Goal: Use online tool/utility: Utilize a website feature to perform a specific function

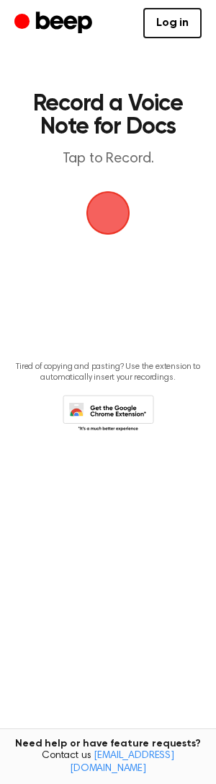
click at [113, 212] on span "button" at bounding box center [108, 213] width 40 height 40
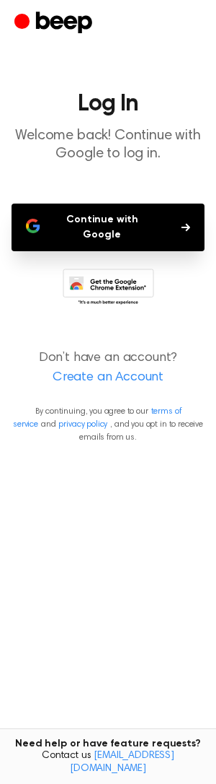
click at [145, 221] on button "Continue with Google" at bounding box center [108, 227] width 193 height 48
click at [132, 219] on button "Continue with Google" at bounding box center [108, 227] width 193 height 48
click at [130, 222] on button "Continue with Google" at bounding box center [108, 227] width 193 height 48
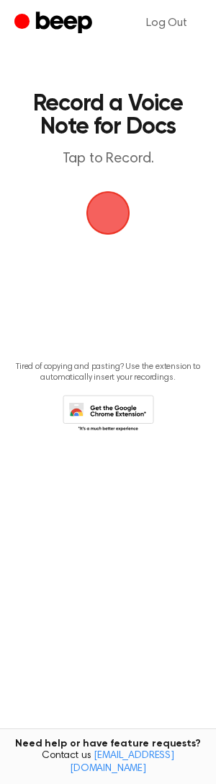
click at [125, 214] on span "button" at bounding box center [108, 213] width 40 height 40
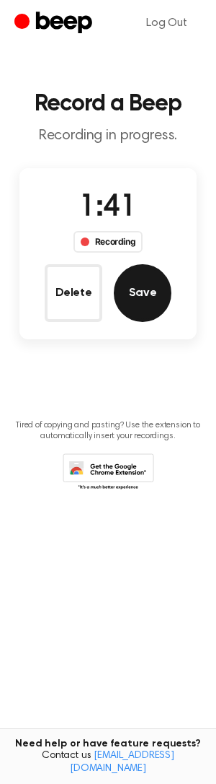
click at [143, 294] on button "Save" at bounding box center [143, 293] width 58 height 58
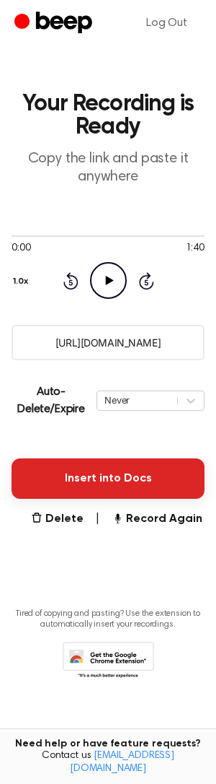
click at [92, 480] on button "Insert into Docs" at bounding box center [108, 478] width 193 height 40
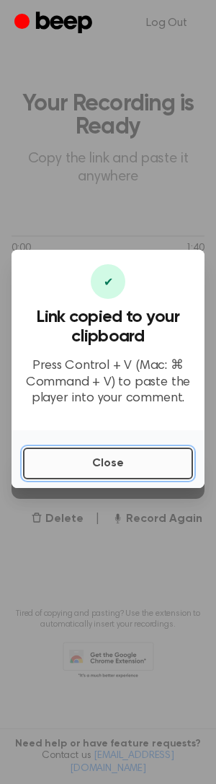
click at [84, 460] on button "Close" at bounding box center [108, 463] width 170 height 32
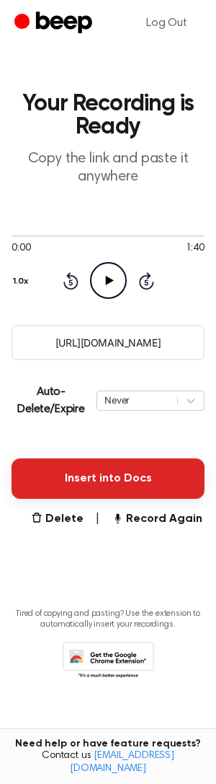
click at [95, 488] on button "Insert into Docs" at bounding box center [108, 478] width 193 height 40
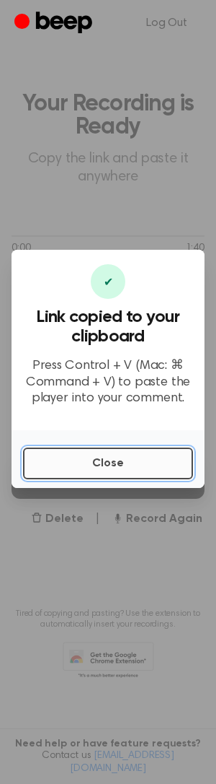
click at [92, 458] on button "Close" at bounding box center [108, 463] width 170 height 32
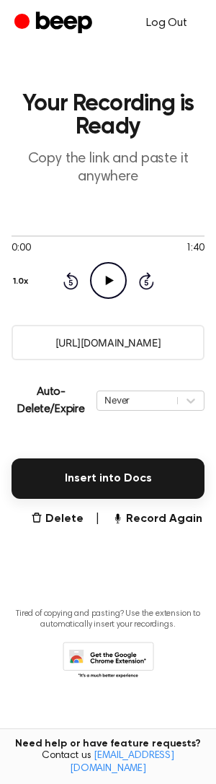
click at [175, 21] on link "Log Out" at bounding box center [167, 23] width 70 height 35
